Goal: Information Seeking & Learning: Learn about a topic

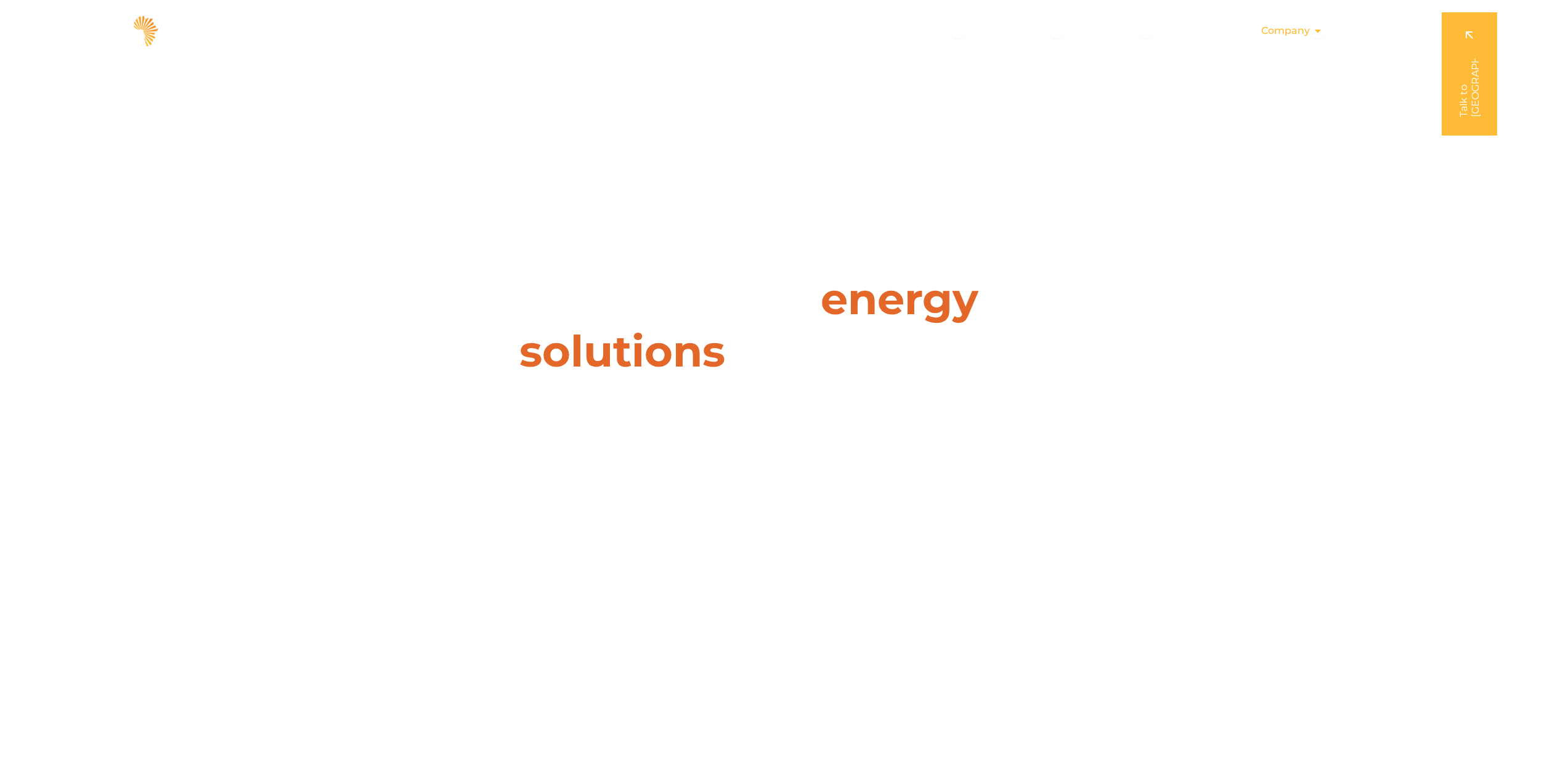
click at [1309, 33] on span "Company" at bounding box center [1285, 31] width 49 height 15
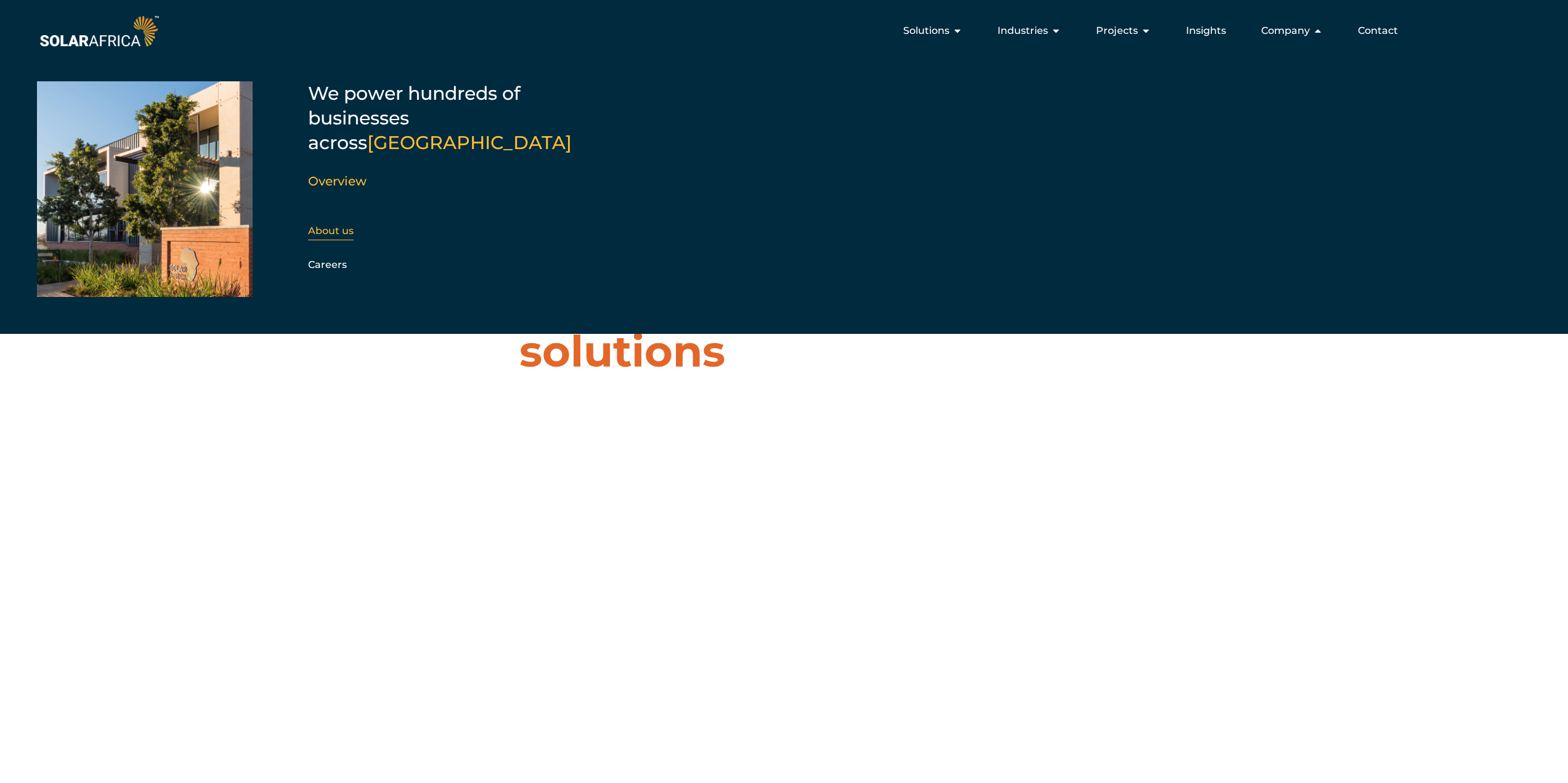
click at [333, 225] on link "About us" at bounding box center [331, 230] width 46 height 12
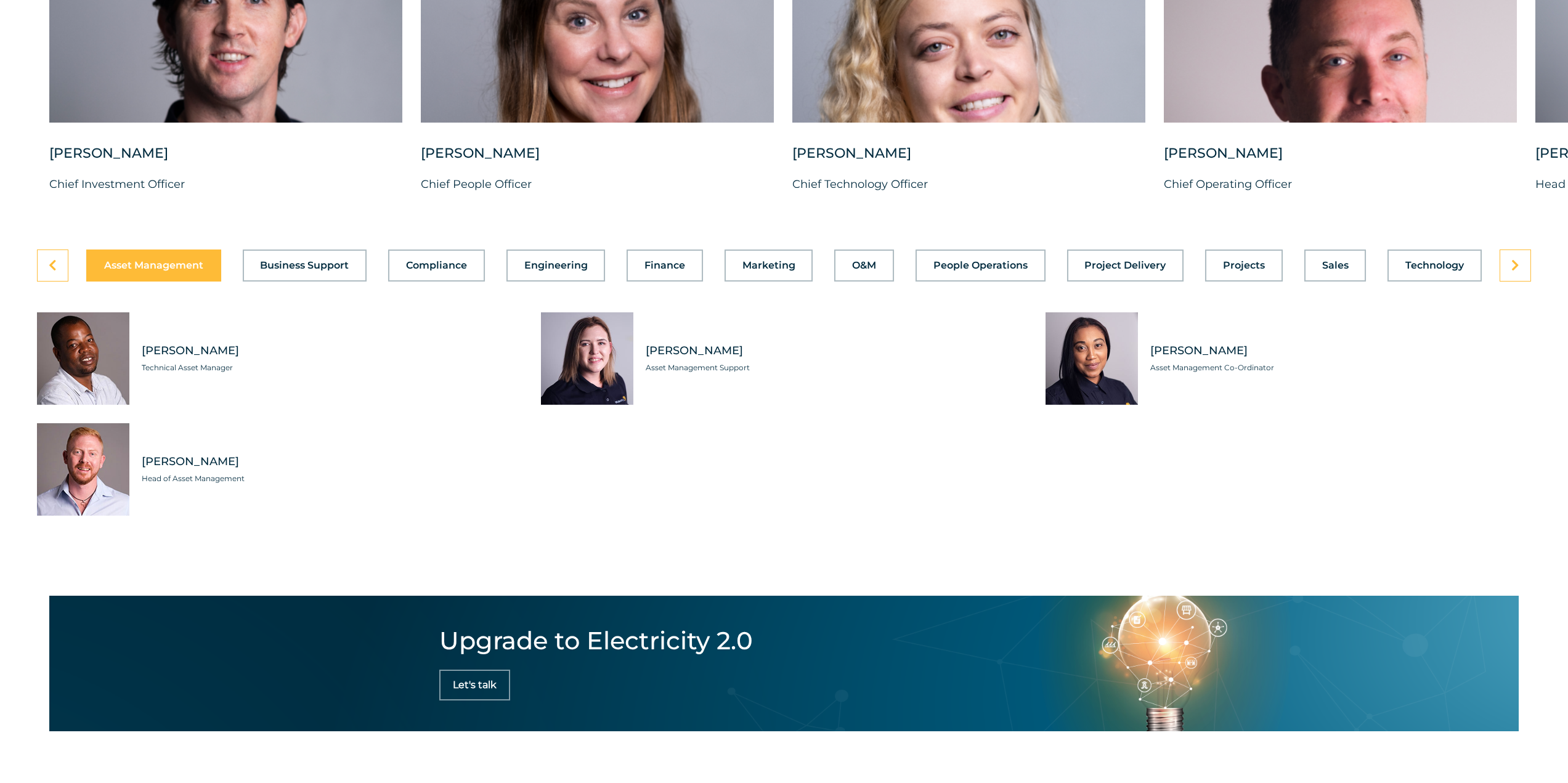
scroll to position [3511, 0]
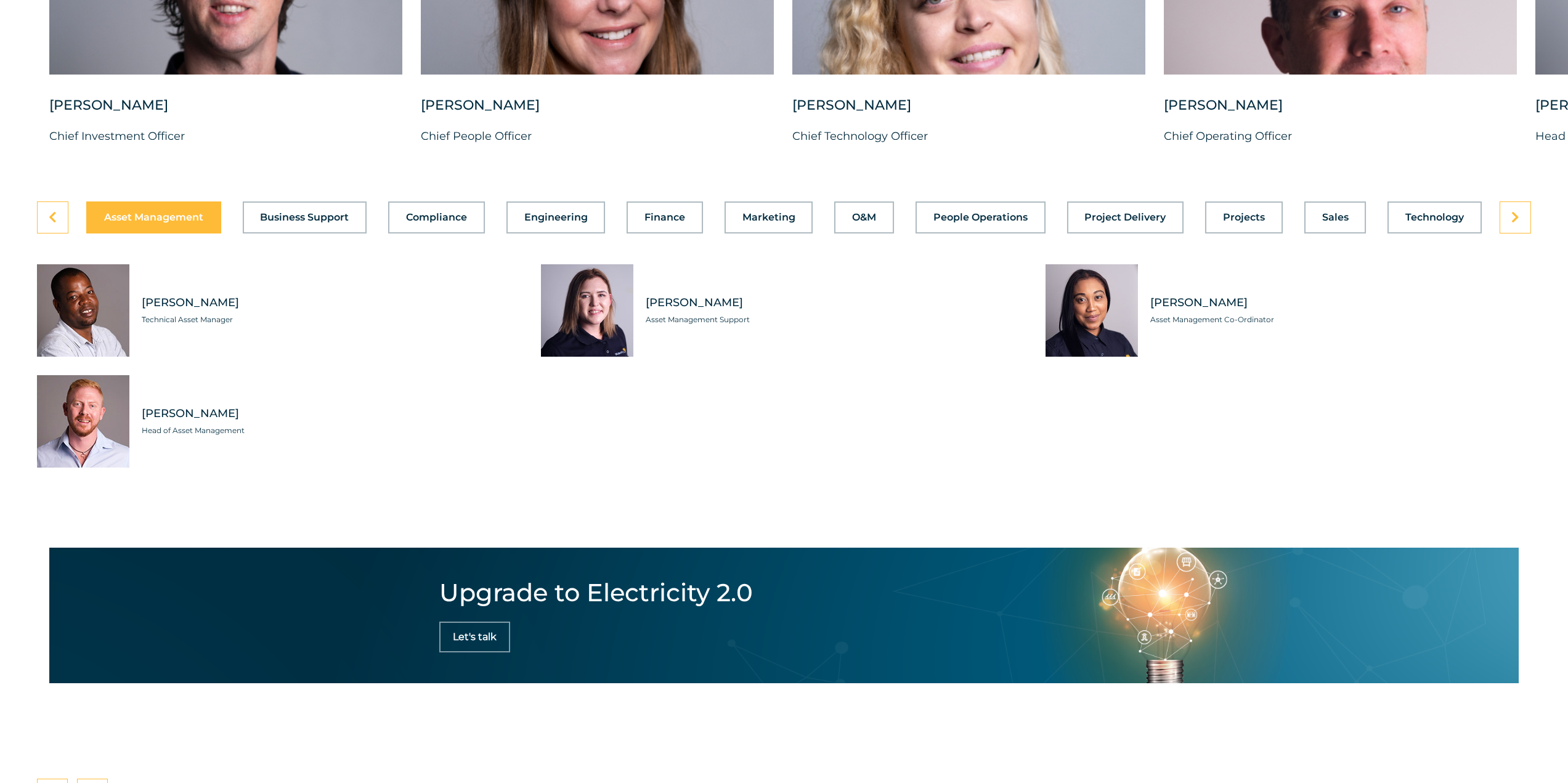
click at [207, 437] on span "Head of Asset Management" at bounding box center [332, 430] width 381 height 13
click at [204, 421] on span "Shaun Botha" at bounding box center [332, 414] width 381 height 16
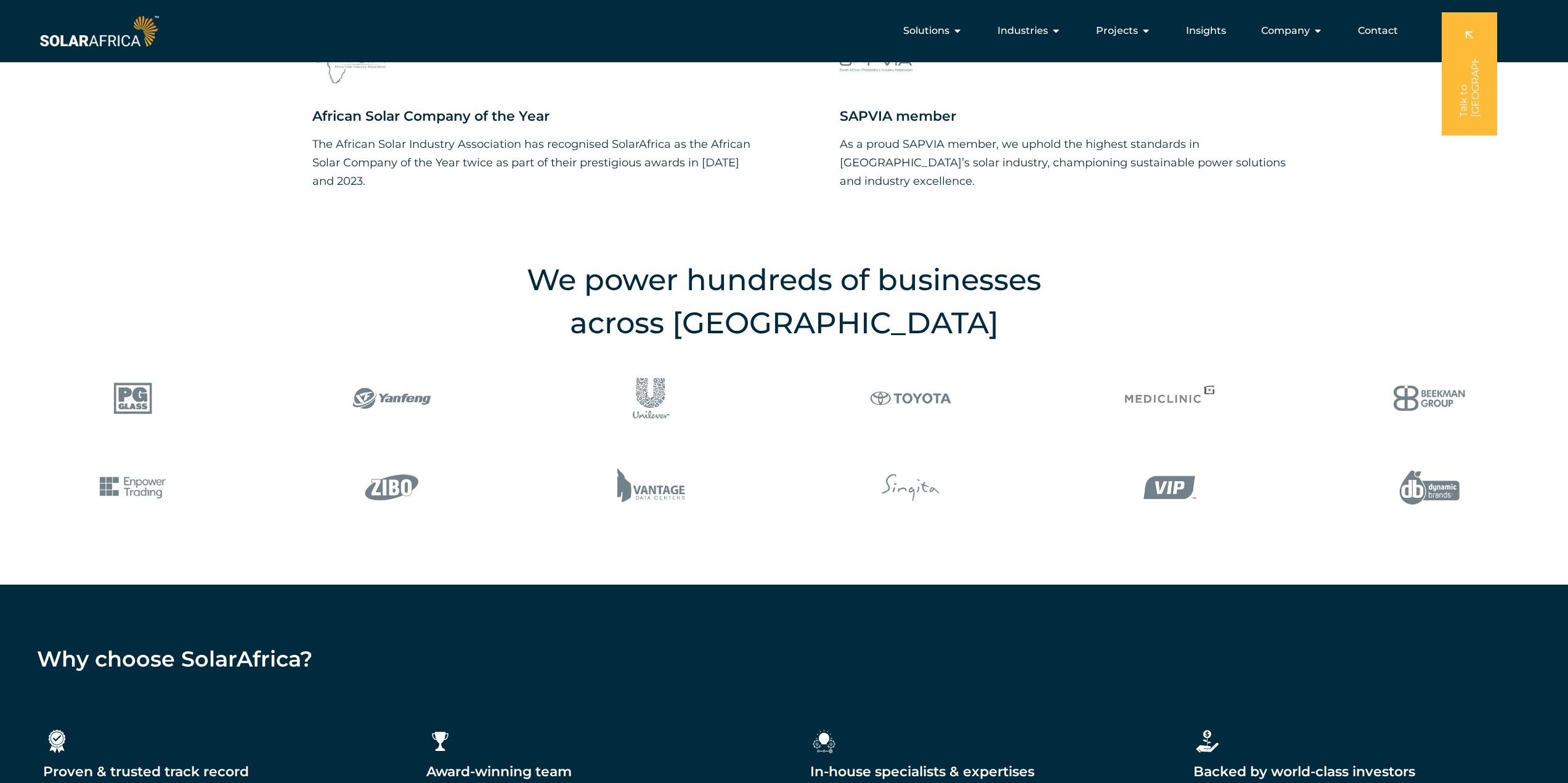
scroll to position [1417, 0]
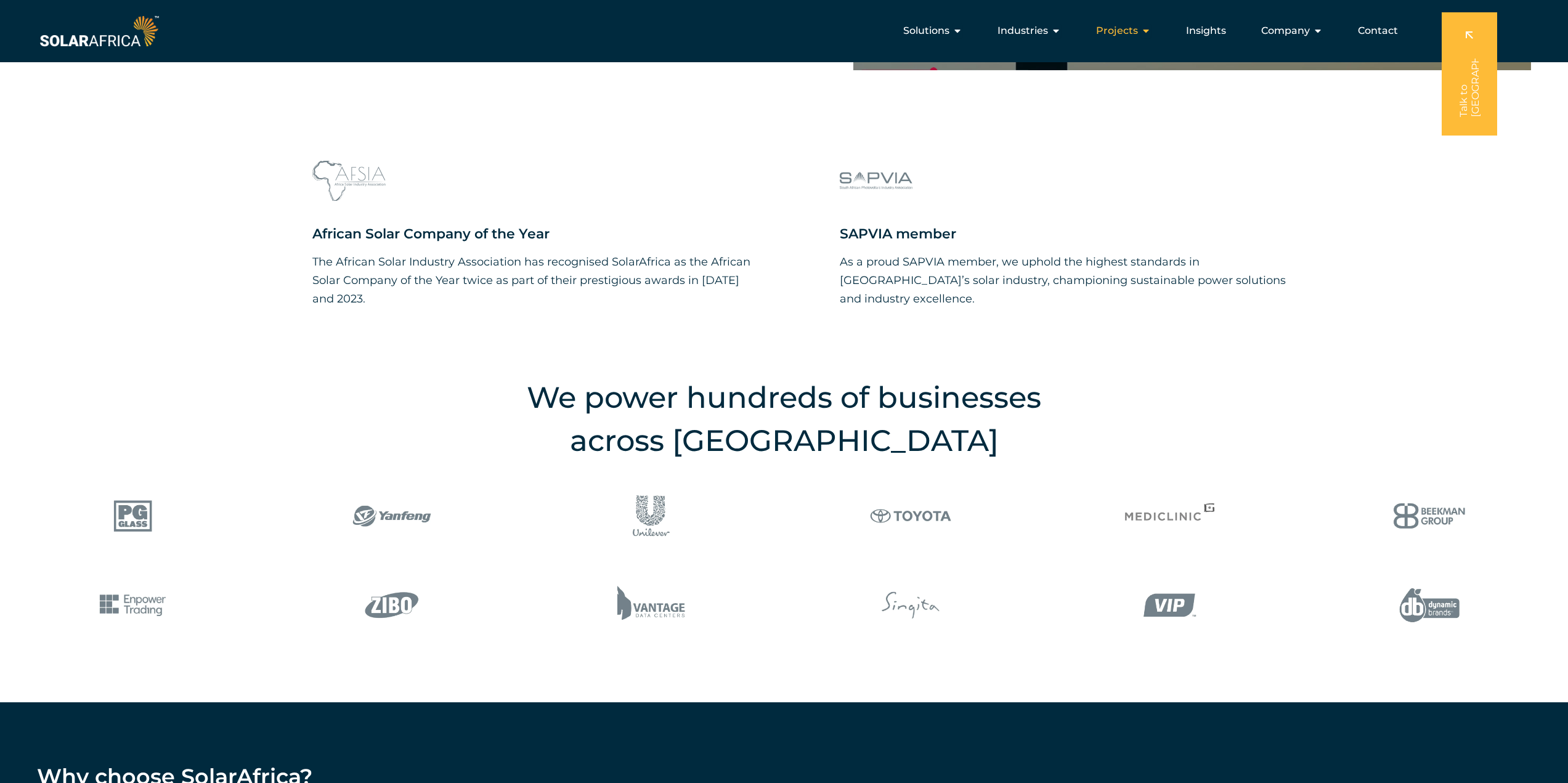
click at [1141, 28] on div "Projects Close Projects Open Projects" at bounding box center [1123, 31] width 75 height 24
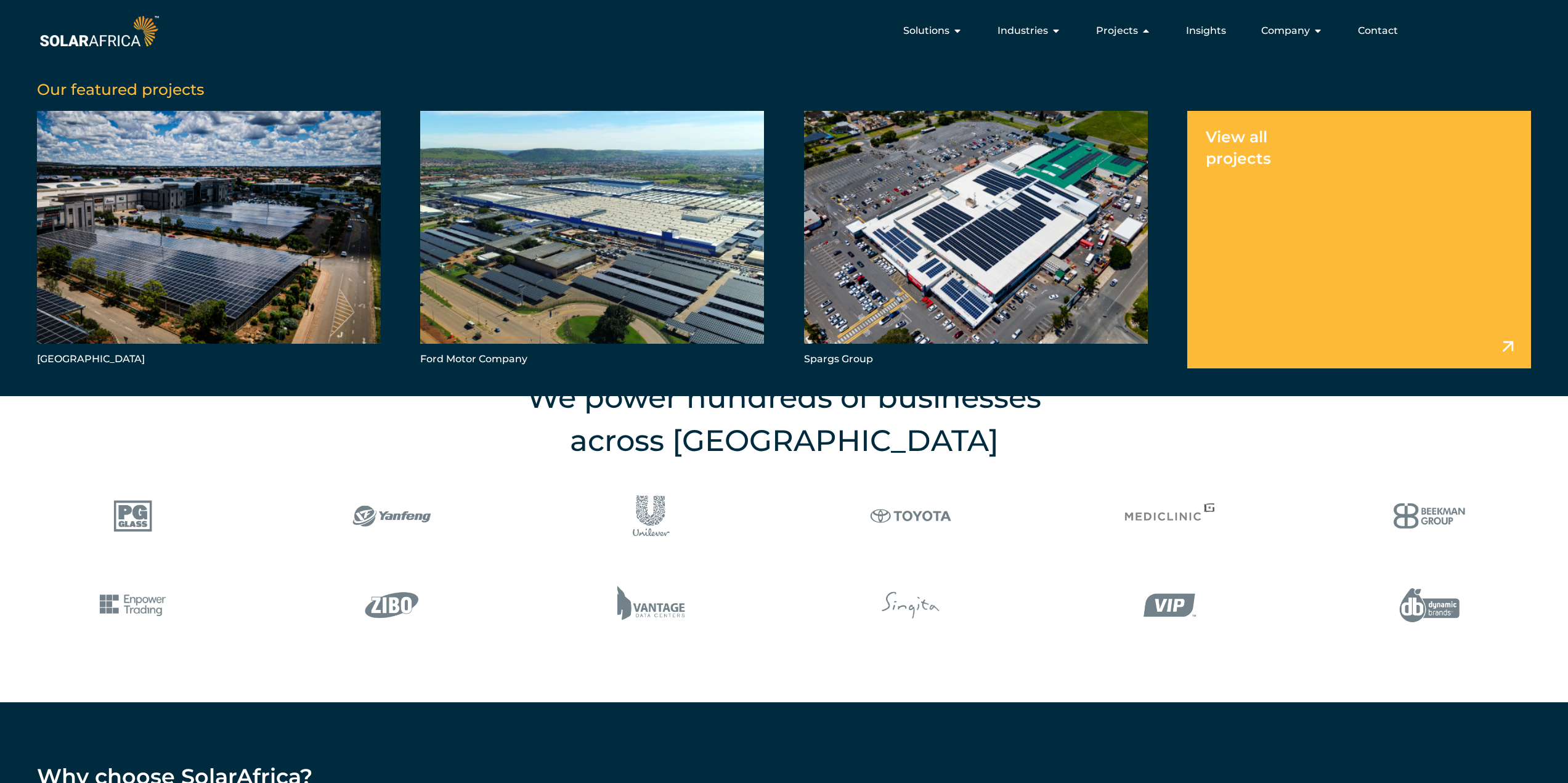
click at [1245, 136] on link "Menu" at bounding box center [1359, 240] width 344 height 258
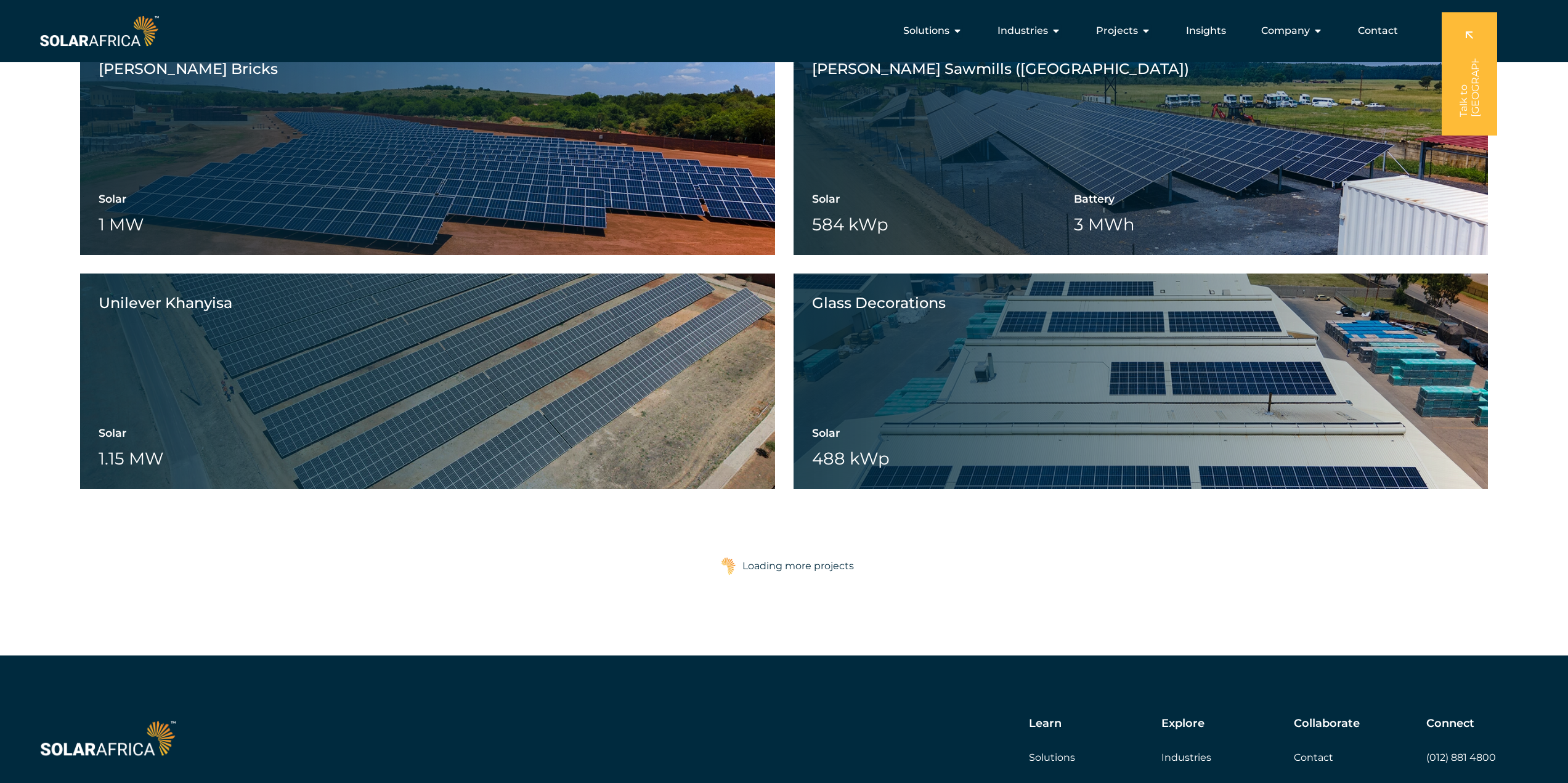
scroll to position [1838, 0]
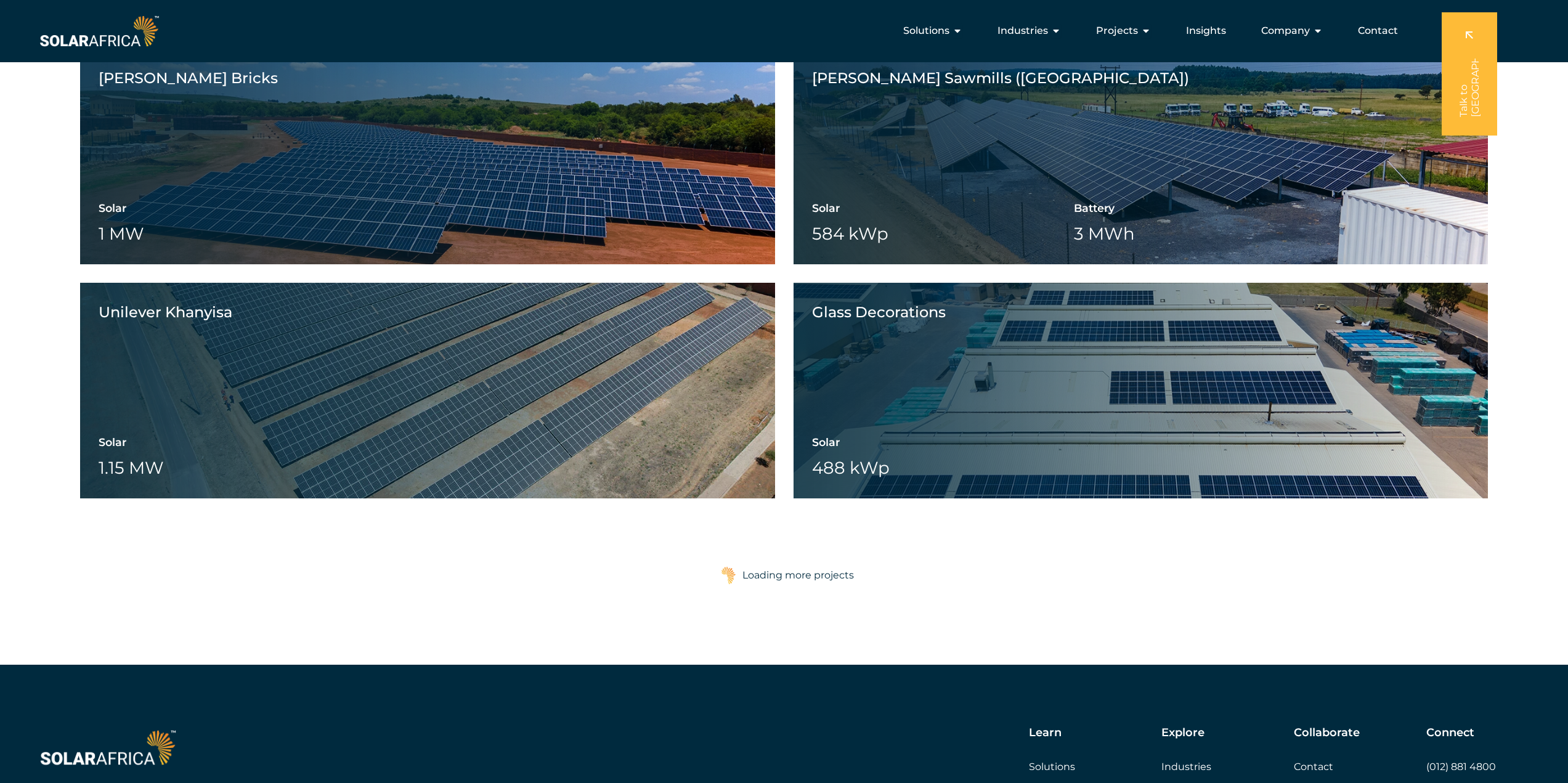
click at [836, 576] on div "Loading more projects" at bounding box center [798, 575] width 112 height 24
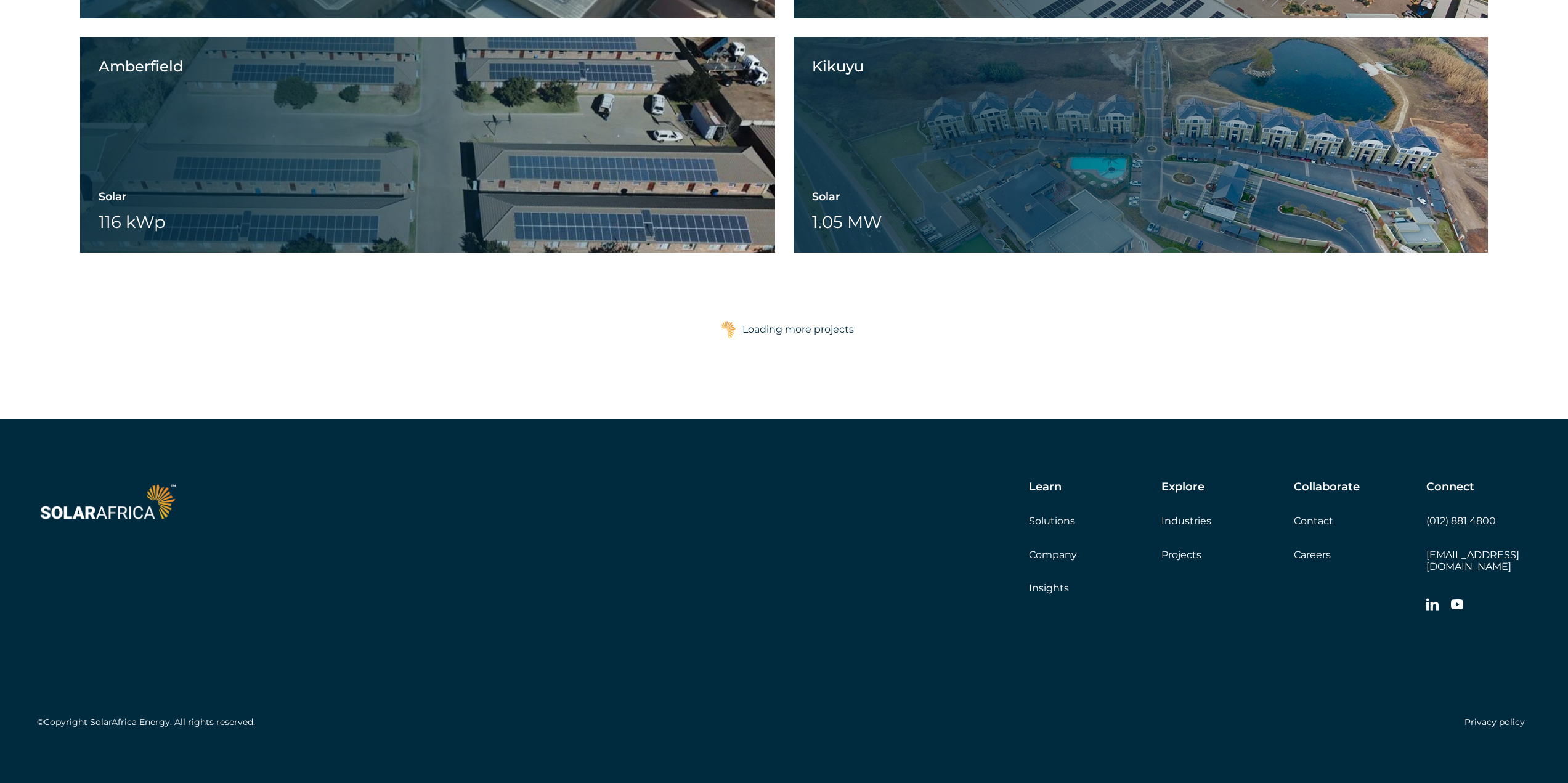
scroll to position [8637, 0]
